Goal: Information Seeking & Learning: Learn about a topic

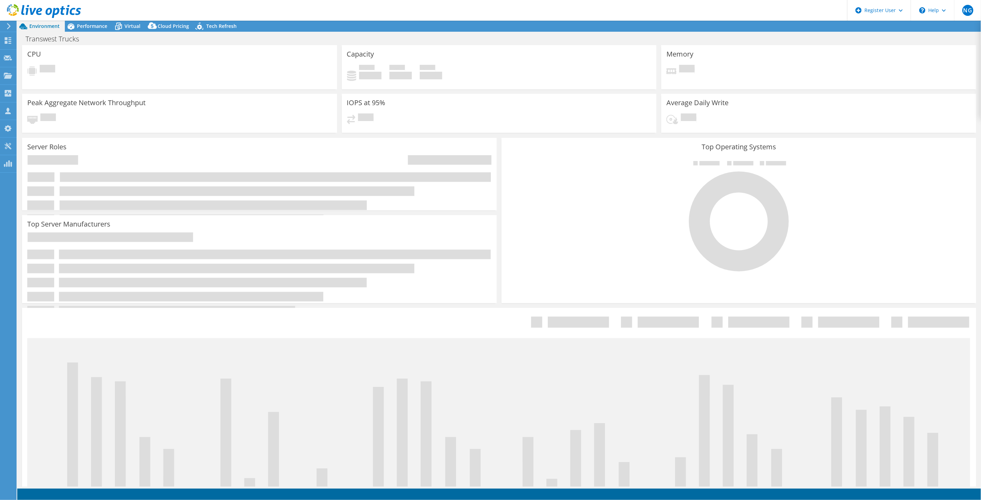
select select "USWest"
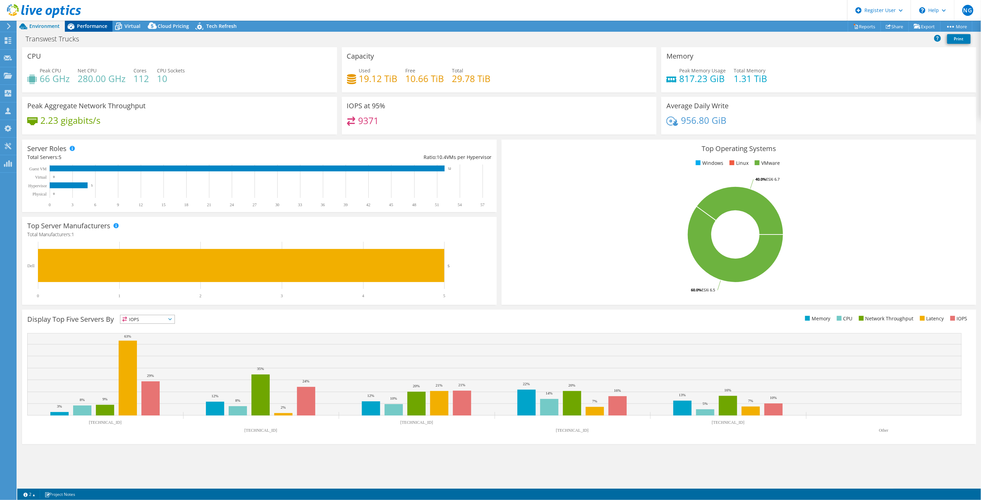
click at [98, 29] on span "Performance" at bounding box center [92, 26] width 30 height 7
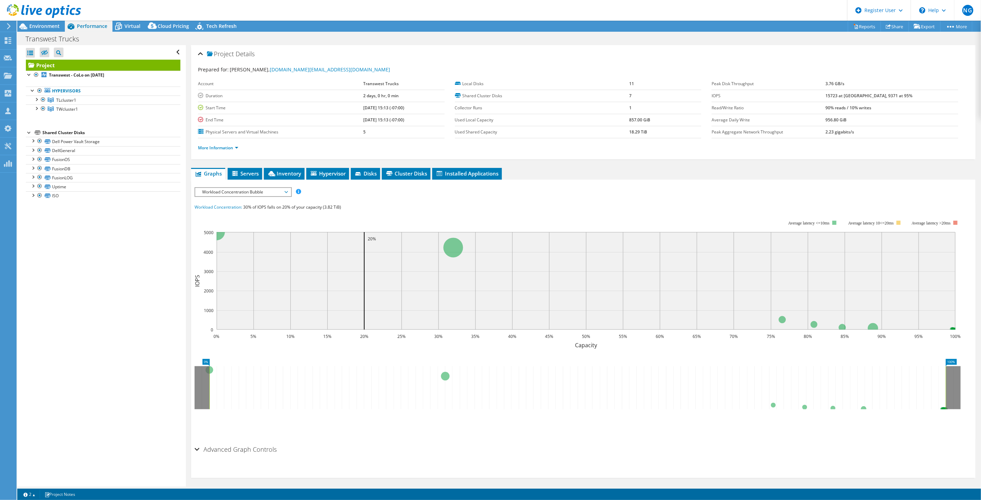
click at [246, 190] on span "Workload Concentration Bubble" at bounding box center [243, 192] width 89 height 8
click at [252, 199] on li "IOPS" at bounding box center [243, 200] width 96 height 8
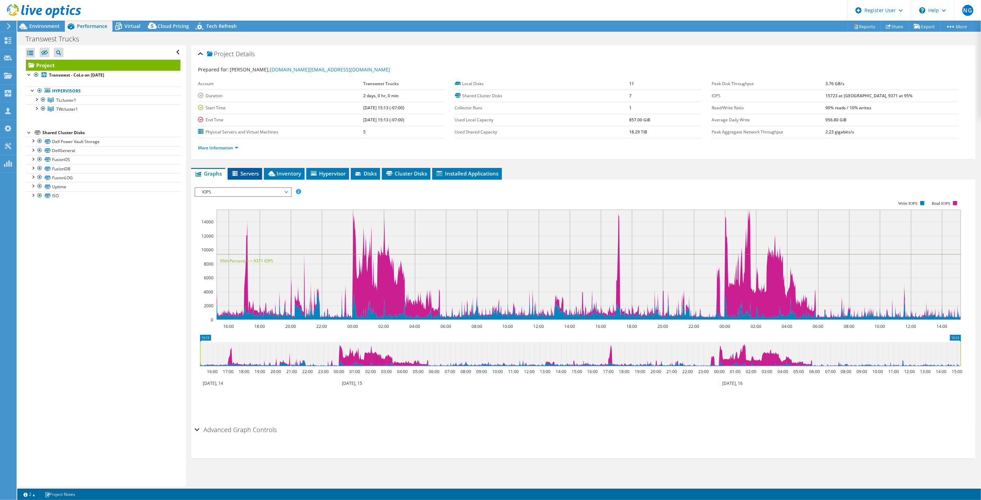
click at [253, 169] on li "Servers" at bounding box center [245, 174] width 34 height 12
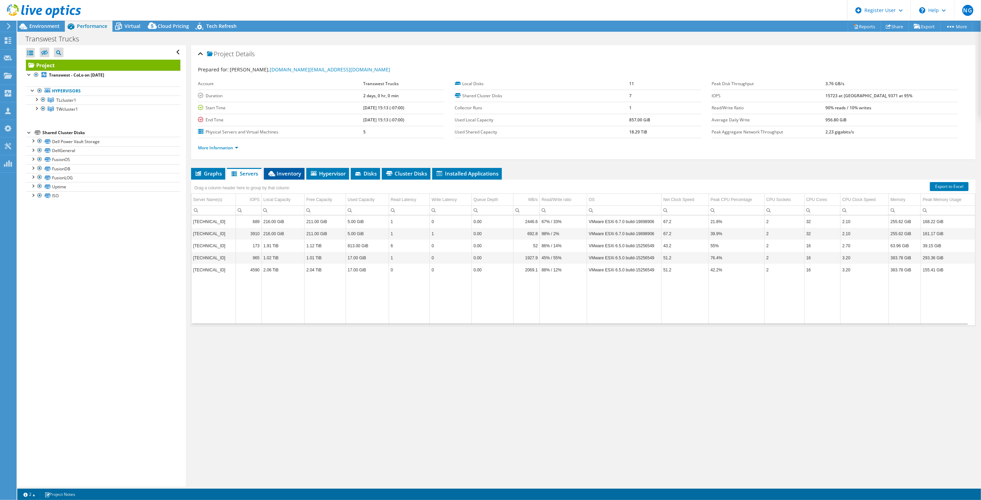
click at [277, 169] on li "Inventory" at bounding box center [284, 174] width 41 height 12
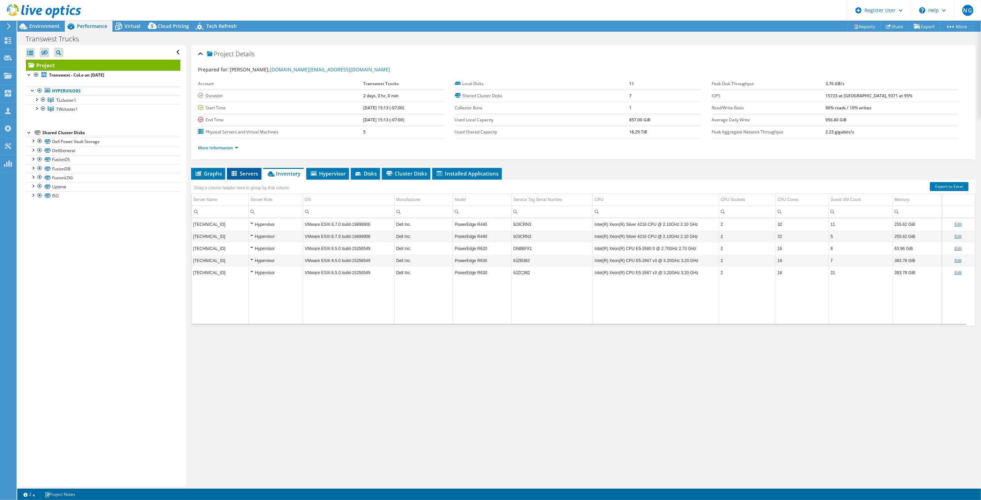
click at [247, 173] on span "Servers" at bounding box center [244, 173] width 28 height 7
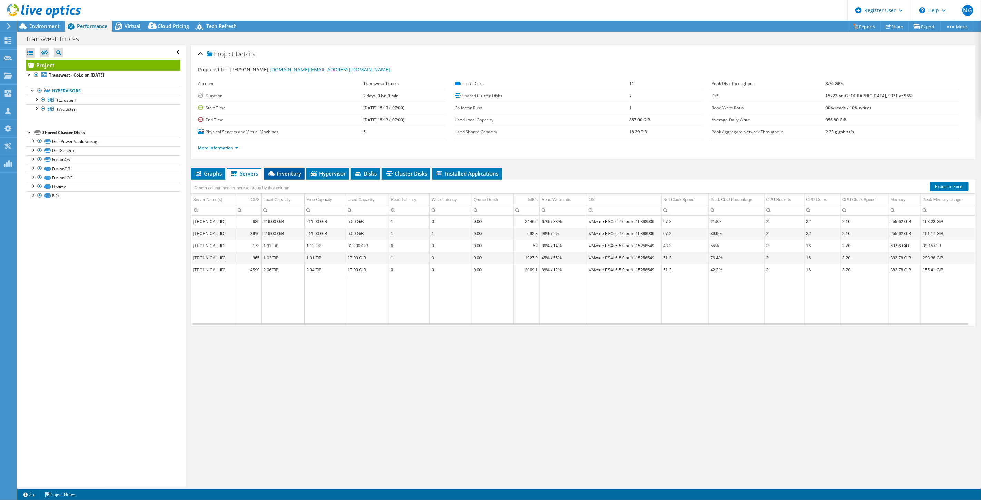
click at [288, 171] on span "Inventory" at bounding box center [284, 173] width 34 height 7
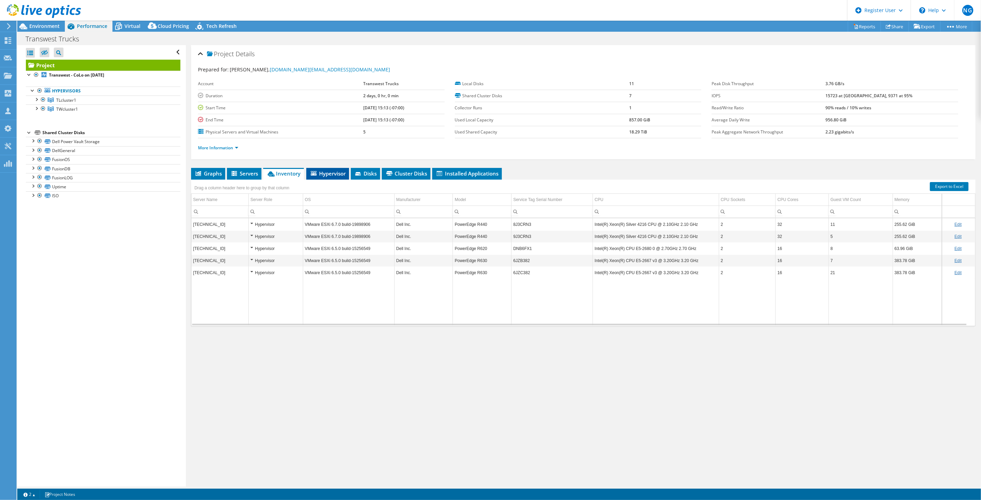
click at [340, 176] on span "Hypervisor" at bounding box center [328, 173] width 36 height 7
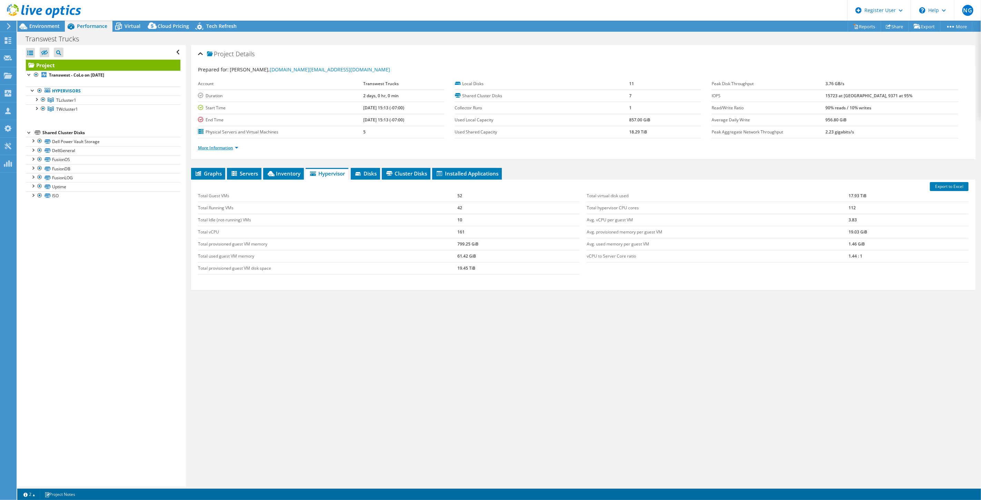
click at [210, 147] on link "More Information" at bounding box center [218, 148] width 40 height 6
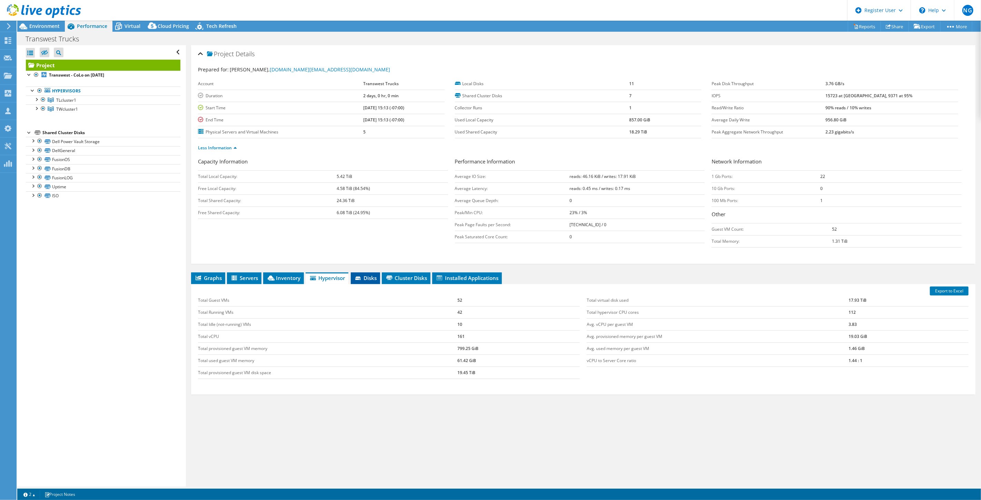
click at [371, 277] on span "Disks" at bounding box center [365, 278] width 22 height 7
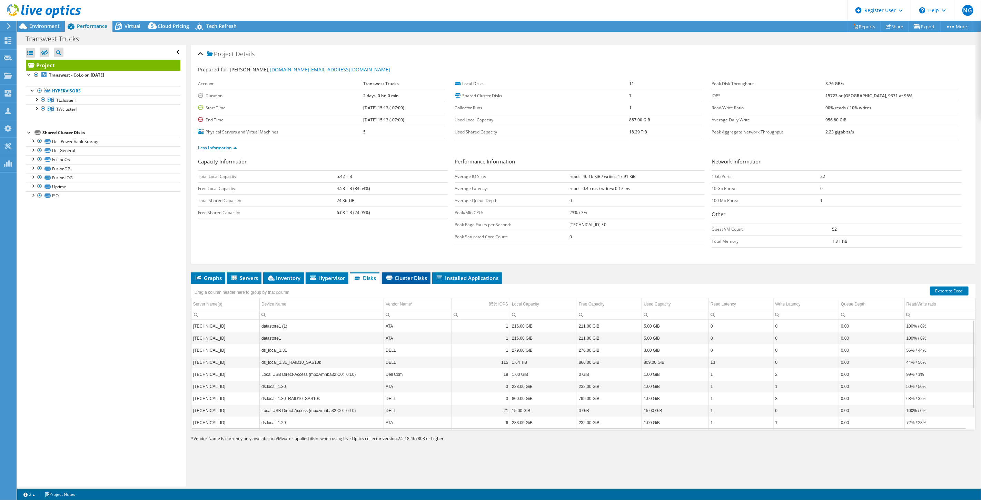
click at [417, 280] on span "Cluster Disks" at bounding box center [406, 278] width 42 height 7
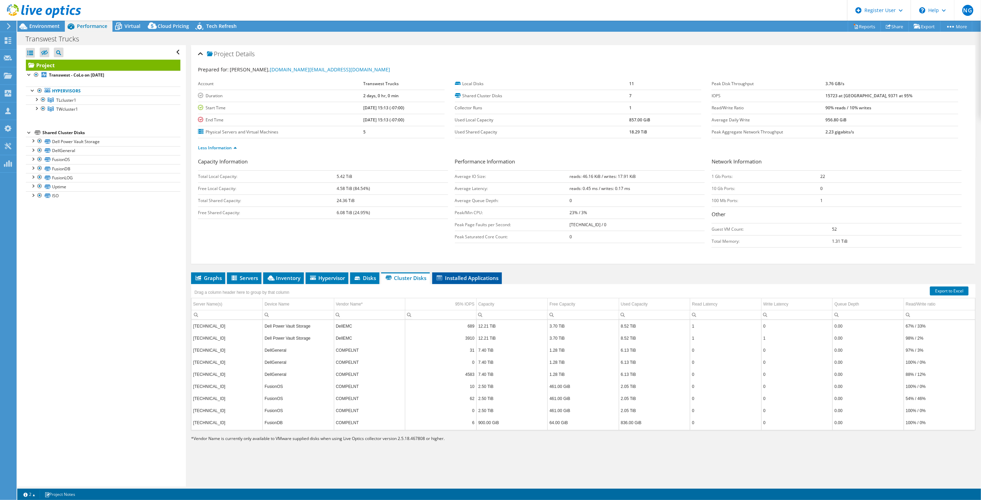
click at [474, 275] on span "Installed Applications" at bounding box center [467, 278] width 63 height 7
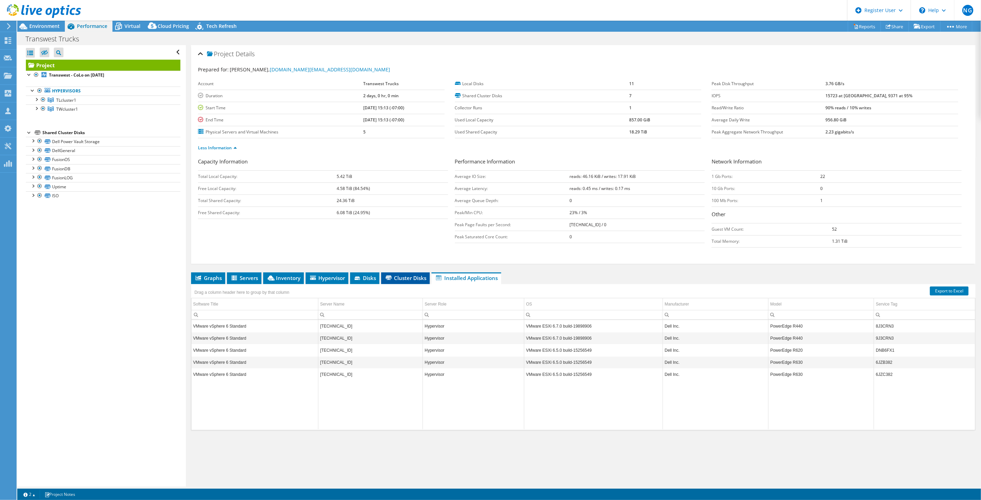
click at [420, 280] on li "Cluster Disks" at bounding box center [405, 278] width 49 height 12
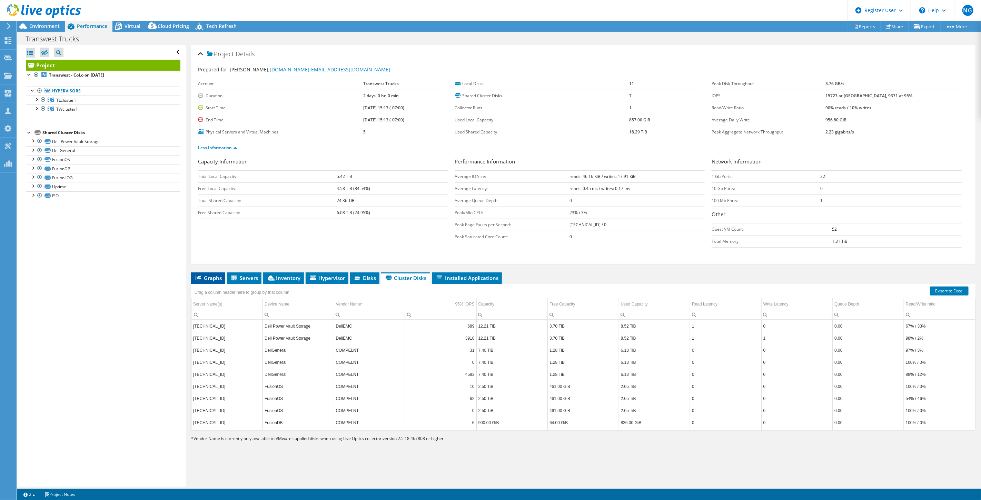
click at [210, 280] on span "Graphs" at bounding box center [208, 278] width 27 height 7
